Goal: Find specific page/section: Find specific page/section

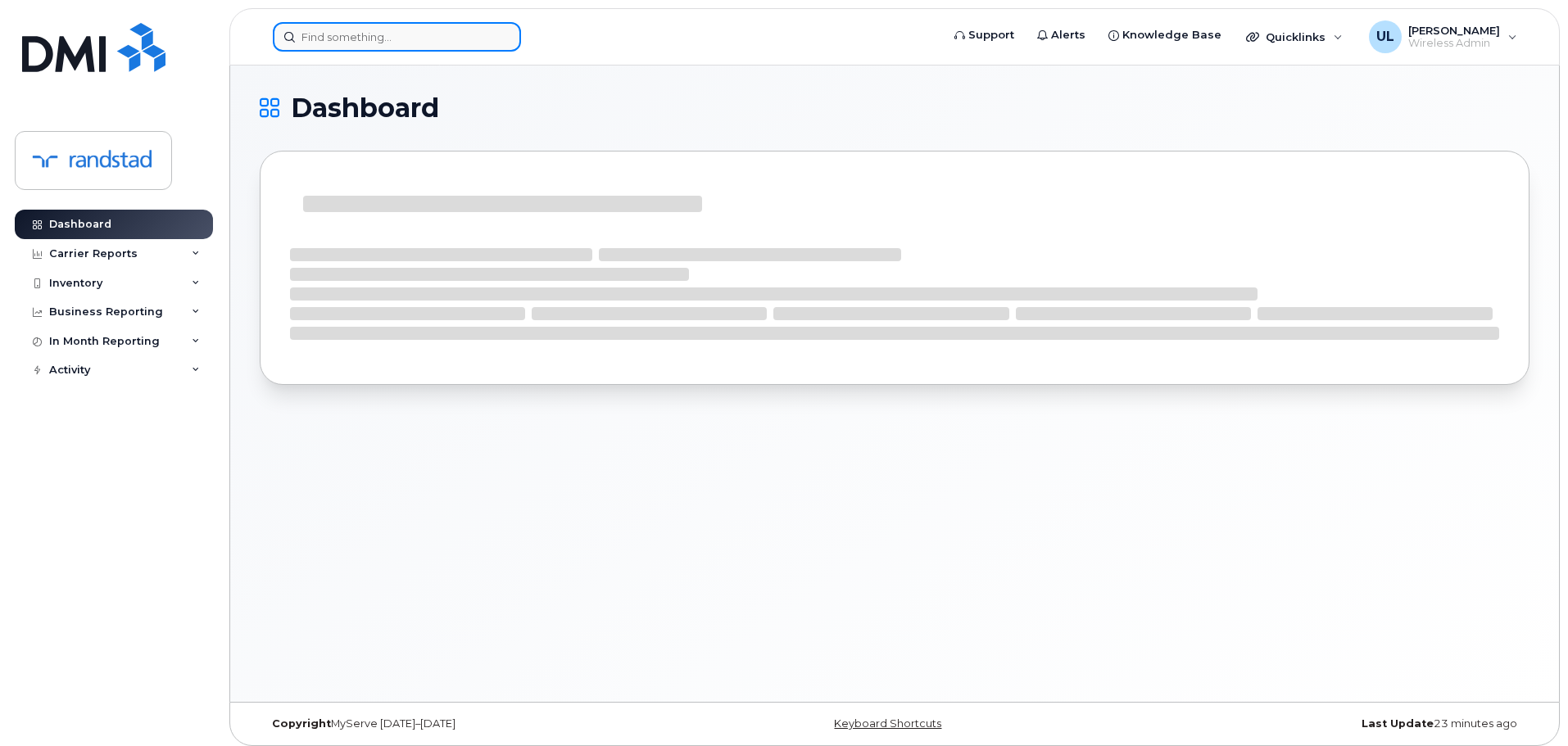
click at [475, 28] on input at bounding box center [397, 37] width 248 height 29
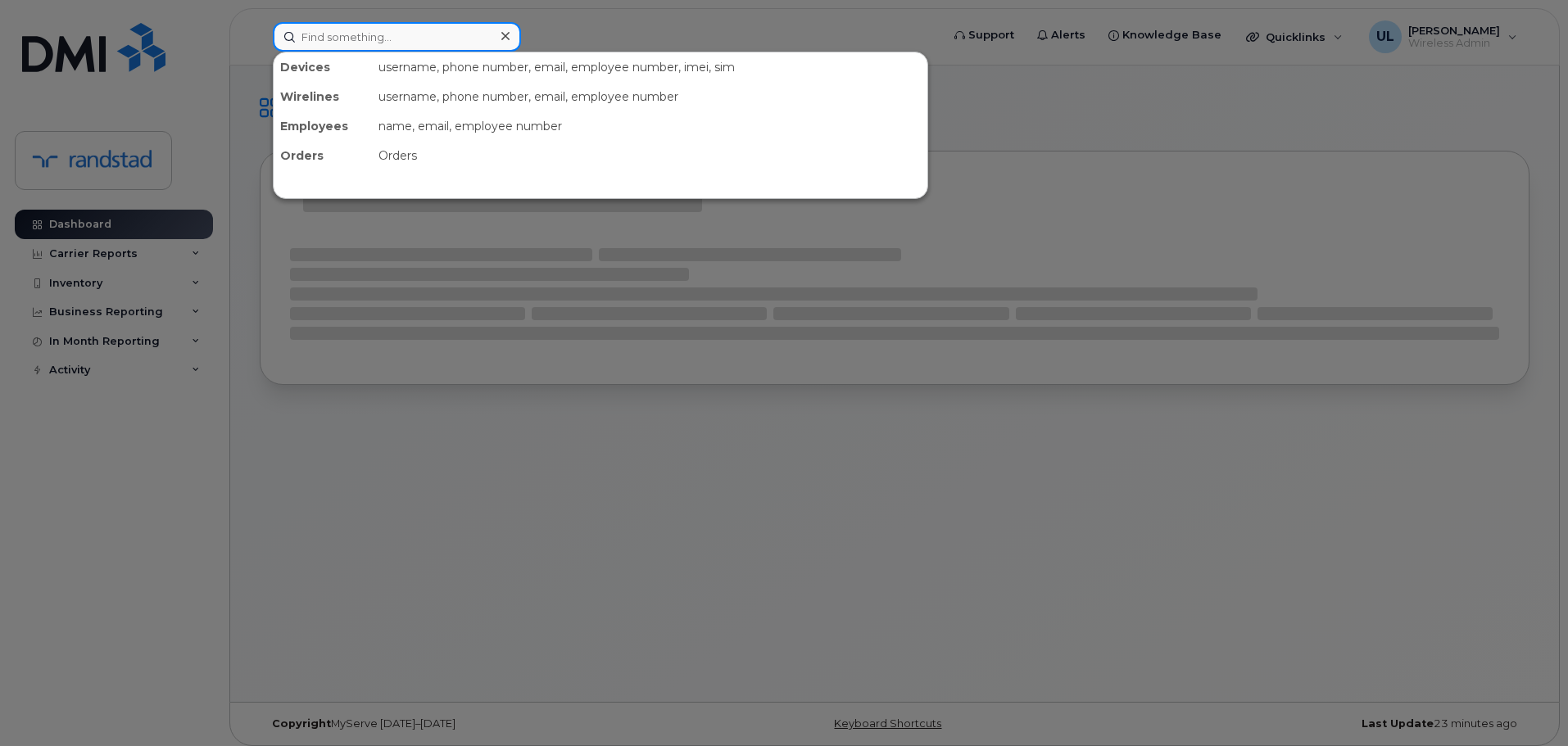
paste input "416.962.5405"
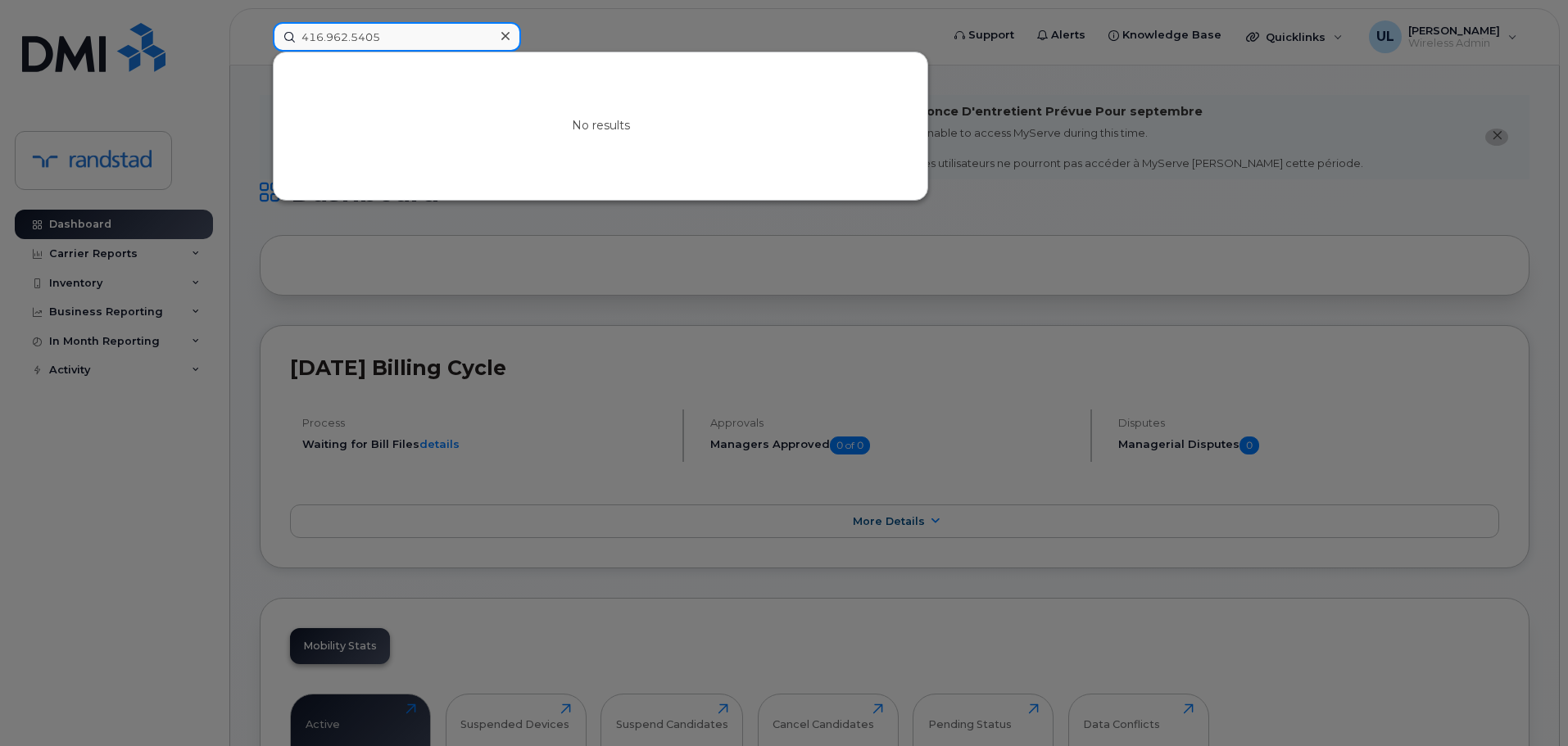
drag, startPoint x: 440, startPoint y: 25, endPoint x: 433, endPoint y: 23, distance: 7.3
click at [440, 24] on input "416.962.5405" at bounding box center [397, 37] width 248 height 29
paste input "[PERSON_NAME]"
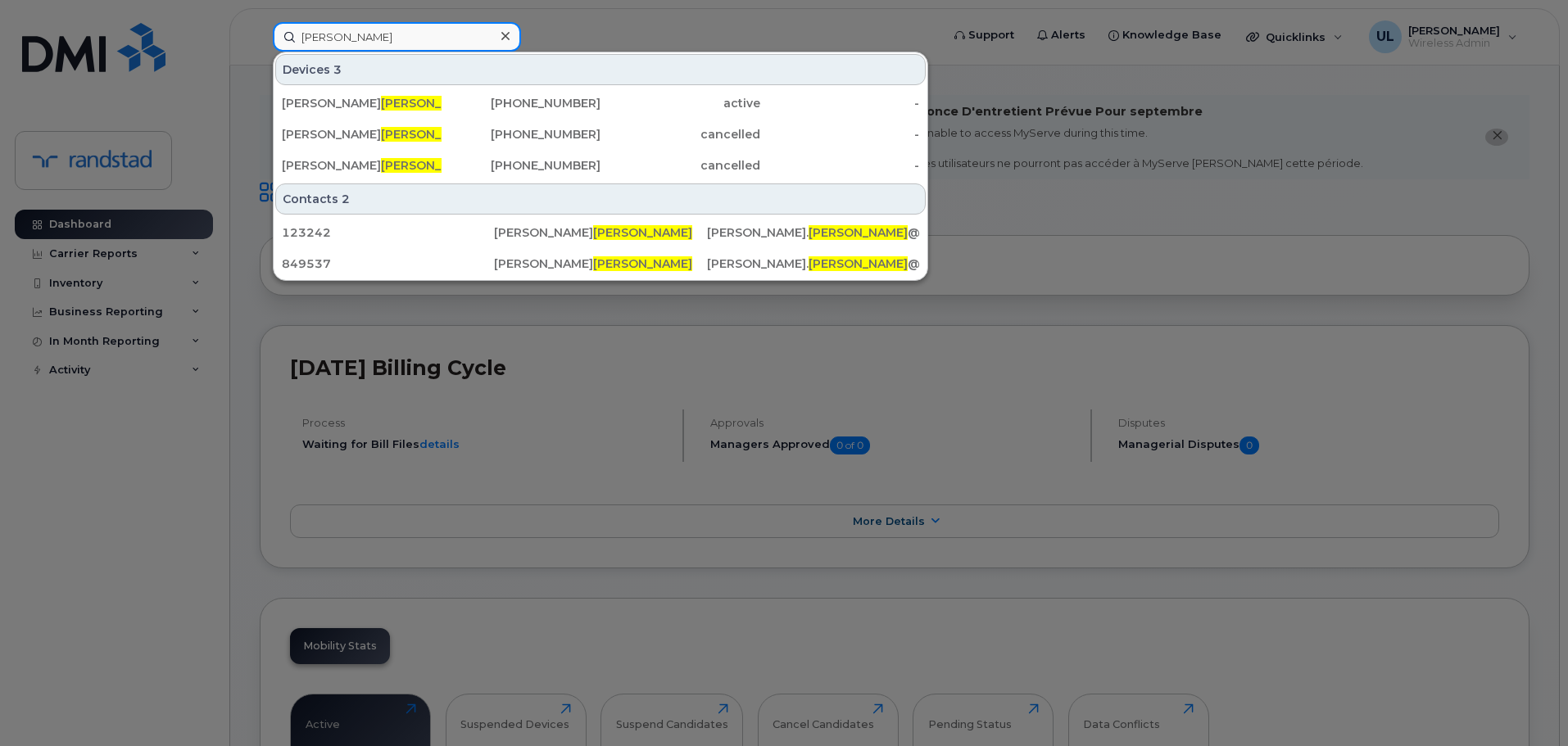
type input "[PERSON_NAME]"
click at [389, 92] on div "[PERSON_NAME]" at bounding box center [362, 103] width 160 height 29
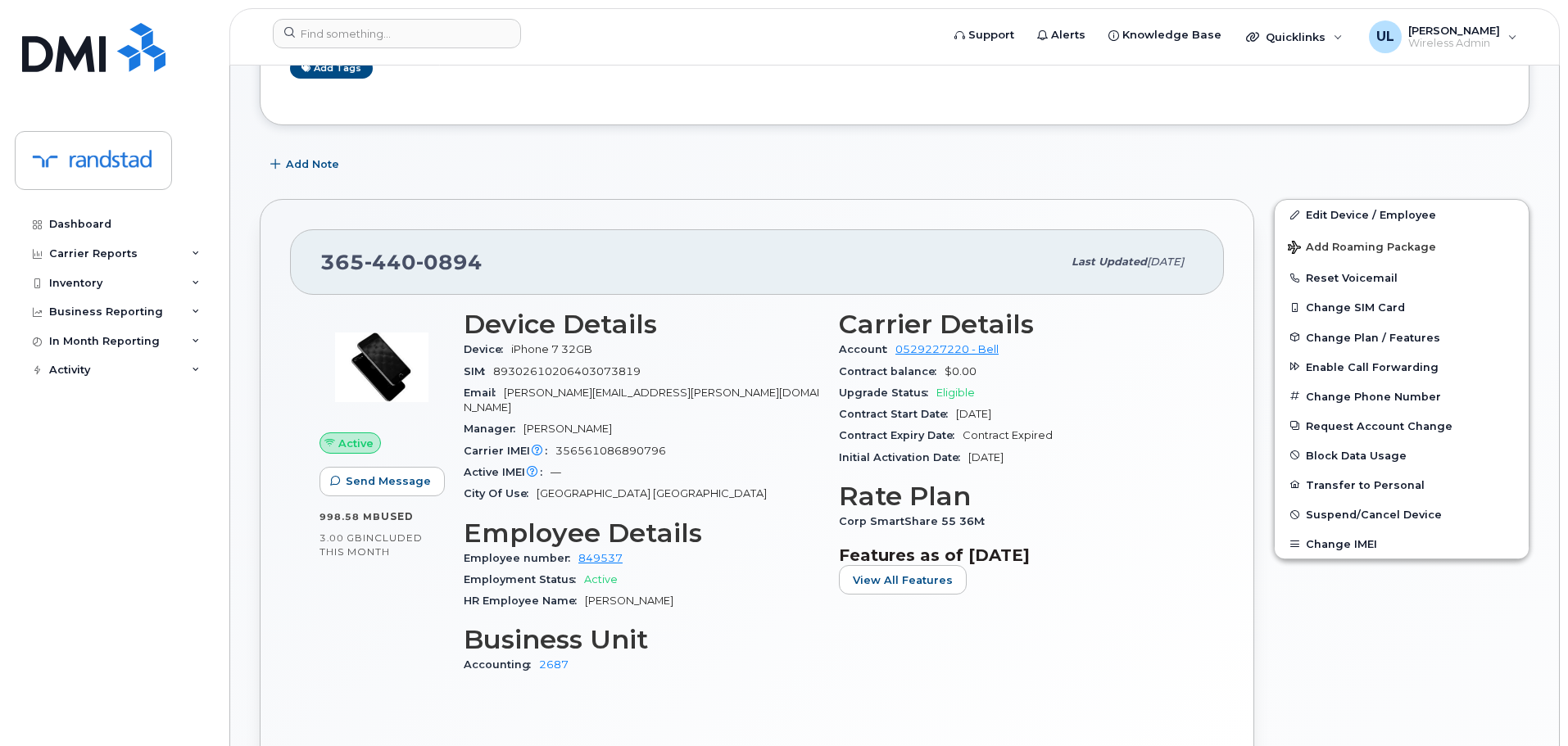
scroll to position [409, 0]
click at [417, 56] on header "Support Alerts Knowledge Base Quicklinks Suspend / Cancel Device Change SIM Car…" at bounding box center [895, 37] width 1330 height 57
click at [409, 43] on input at bounding box center [397, 33] width 248 height 29
paste input "416.962.5405"
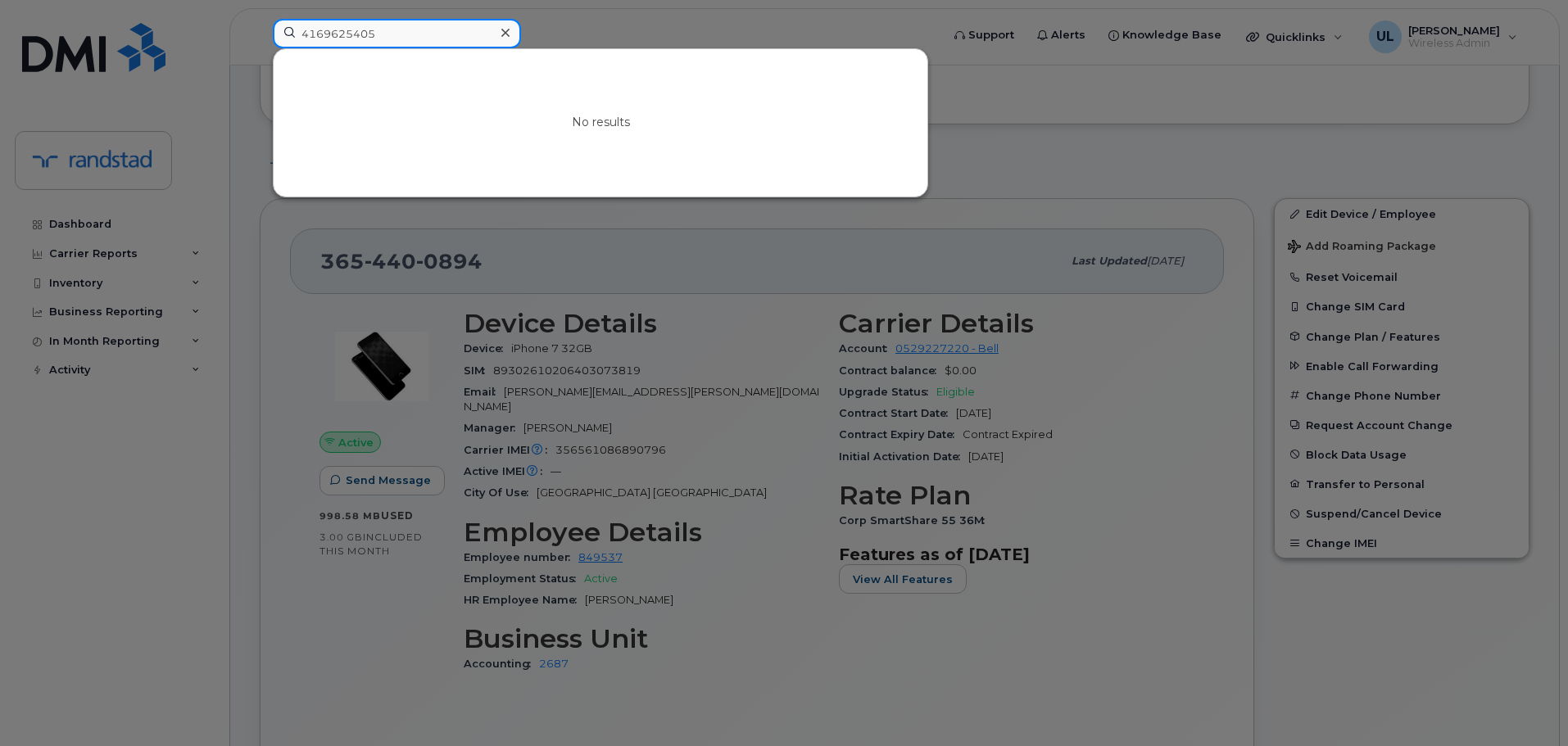
type input "4169625405"
click at [720, 545] on div at bounding box center [784, 373] width 1568 height 746
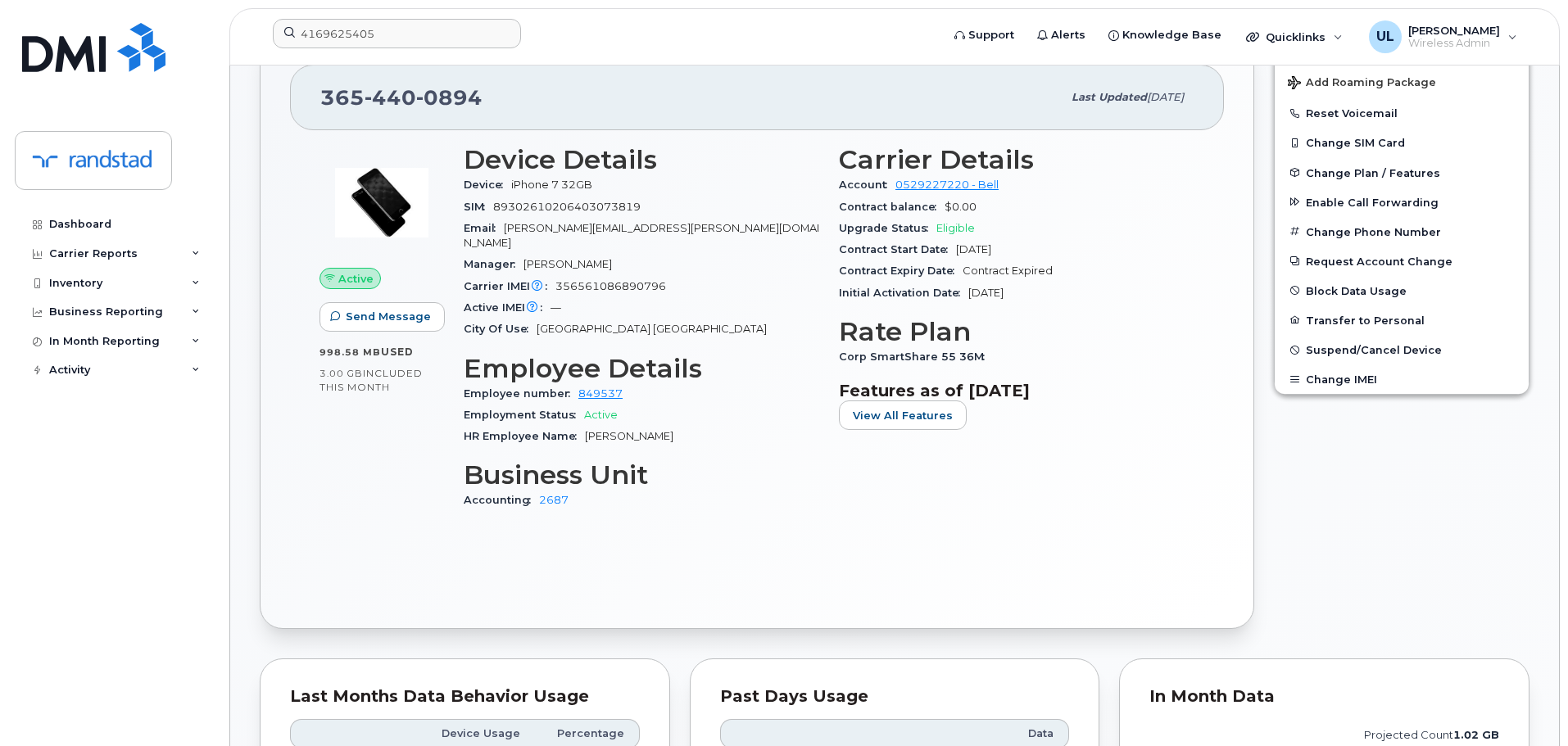
click at [641, 233] on span "paresh.mistry@randstad.ca" at bounding box center [641, 235] width 356 height 27
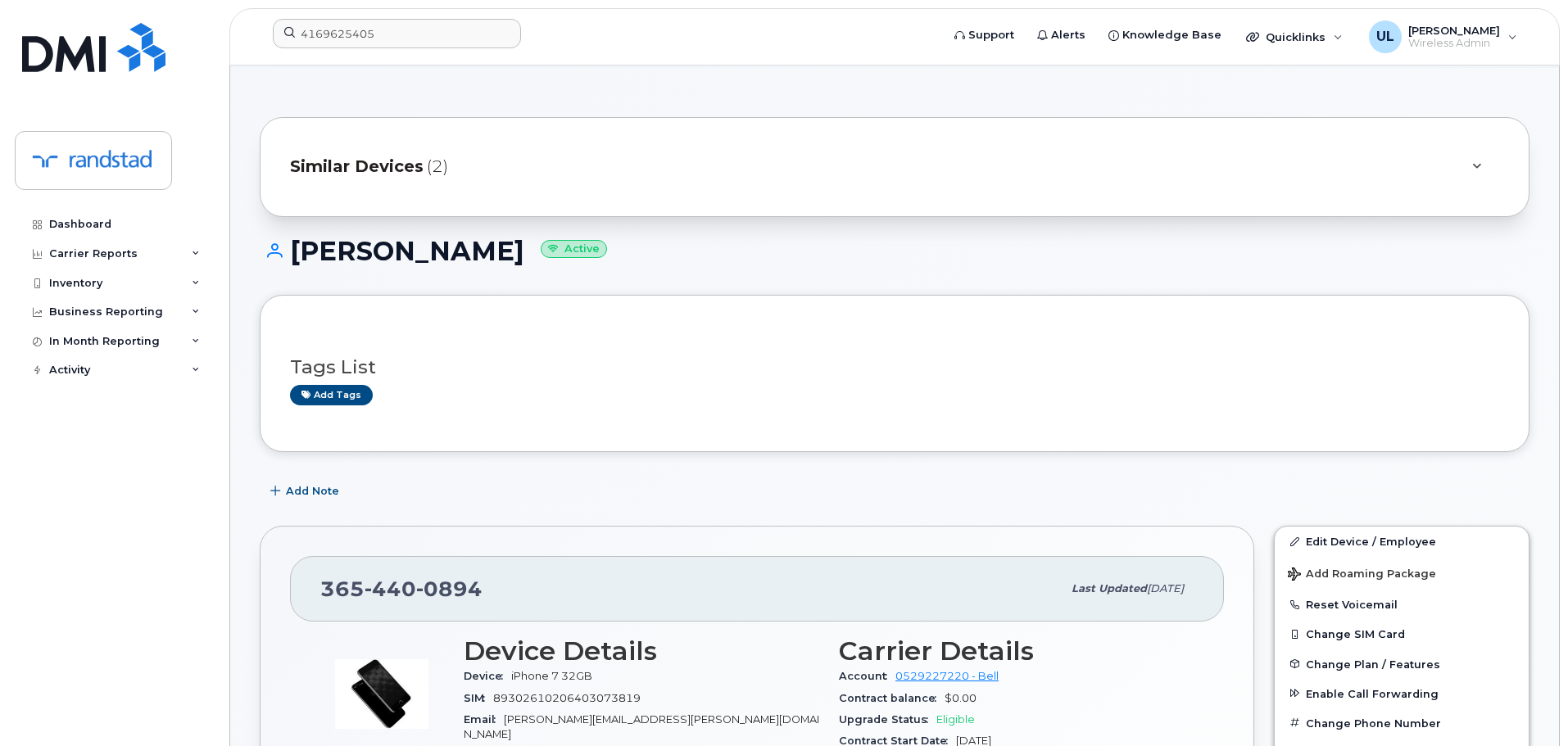
click at [674, 271] on div "Paresh Mistry Active" at bounding box center [895, 266] width 1270 height 58
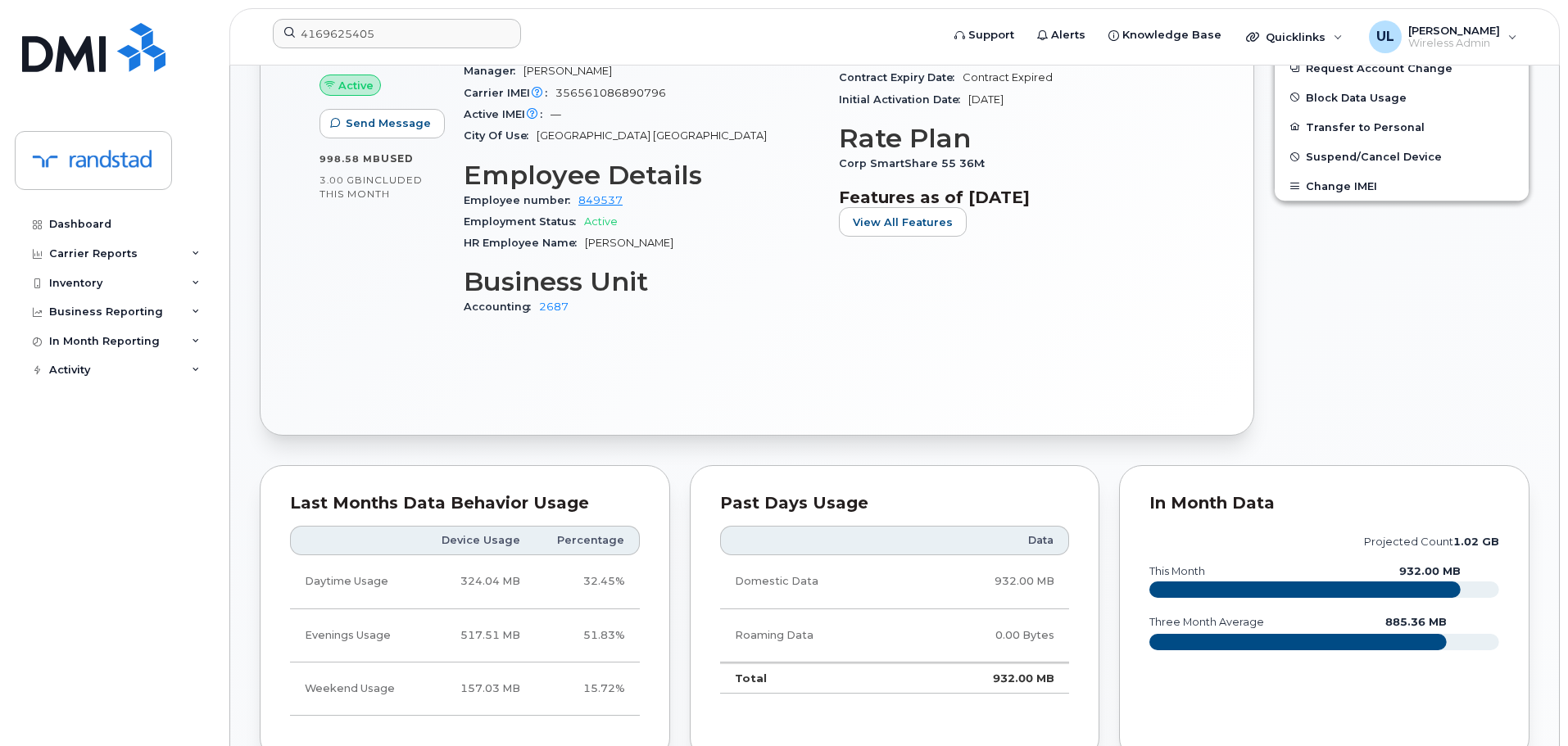
scroll to position [738, 0]
